Goal: Check status: Check status

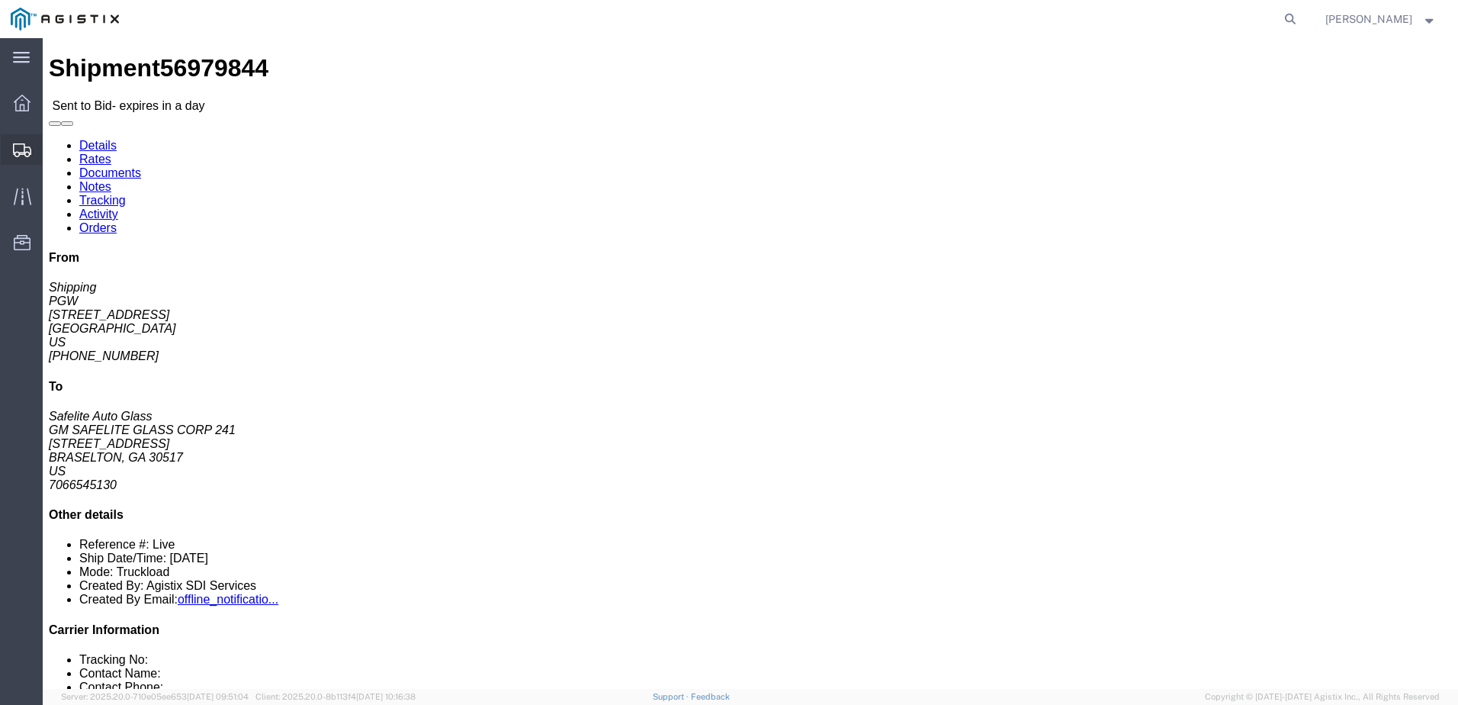
click at [53, 154] on span "Shipments" at bounding box center [47, 149] width 11 height 31
